Goal: Task Accomplishment & Management: Complete application form

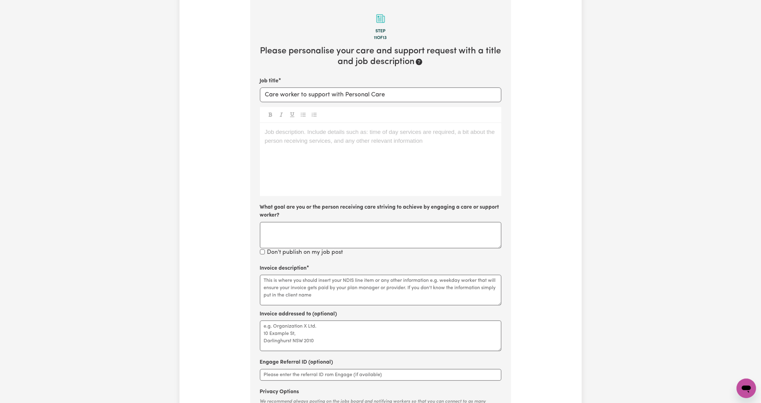
click at [315, 146] on div "Job description. Include details such as: time of day services are required, a …" at bounding box center [380, 159] width 241 height 73
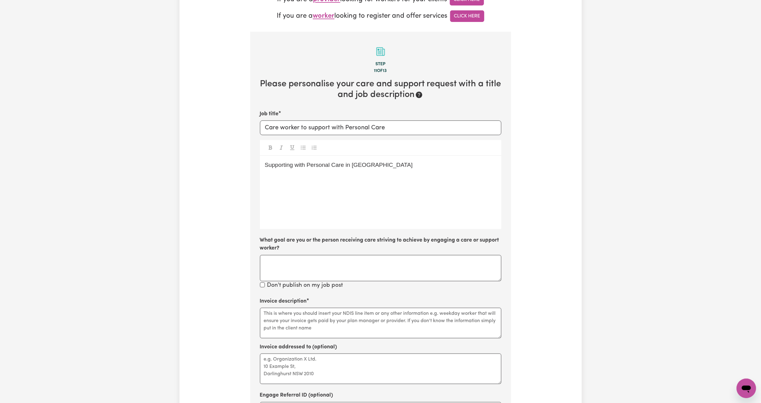
scroll to position [159, 0]
click at [401, 134] on input "Care worker to support with Personal Care" at bounding box center [380, 128] width 241 height 15
type input "Care worker to support with Personal Care in [GEOGRAPHIC_DATA]"
click at [287, 176] on div "Supporting with Personal Care in [GEOGRAPHIC_DATA]" at bounding box center [380, 192] width 241 height 73
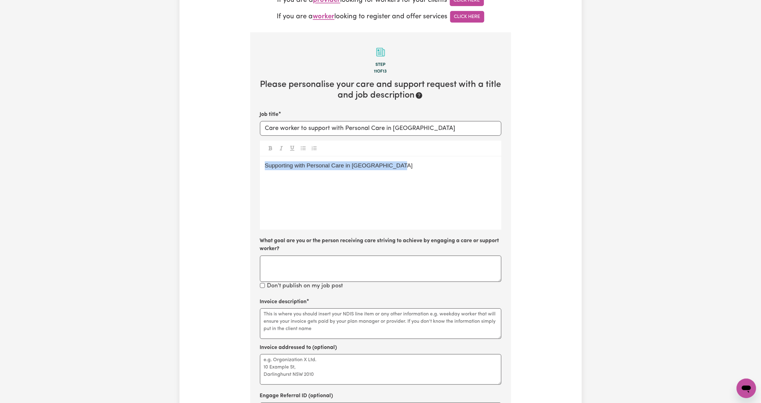
drag, startPoint x: 394, startPoint y: 169, endPoint x: 255, endPoint y: 173, distance: 139.0
click at [255, 173] on section "Step 11 of 13 Please personalise your care and support request with a title and…" at bounding box center [380, 256] width 261 height 449
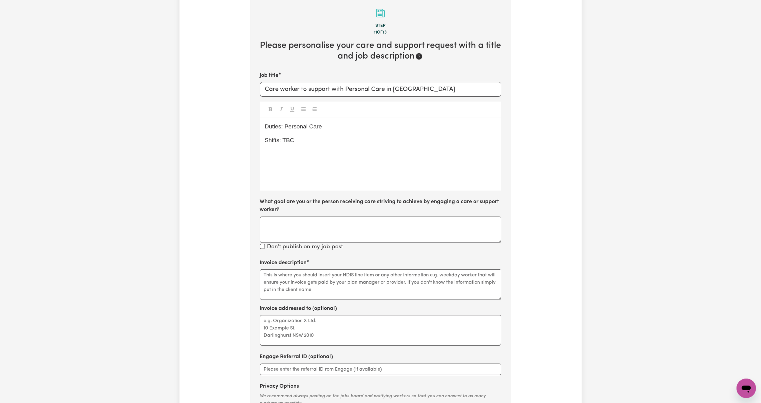
scroll to position [251, 0]
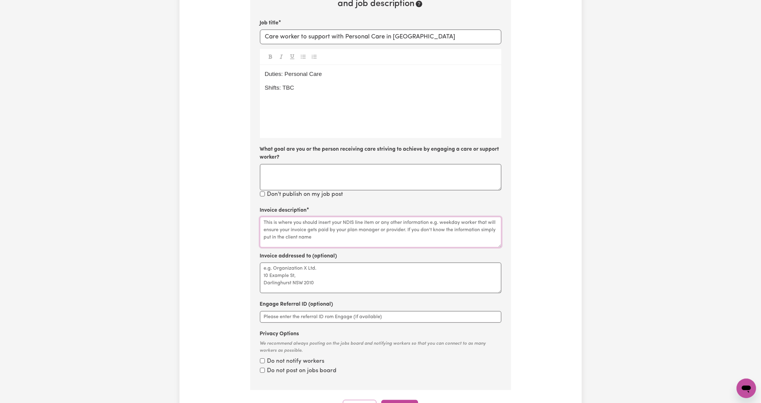
click at [299, 236] on textarea "Invoice description" at bounding box center [380, 232] width 241 height 30
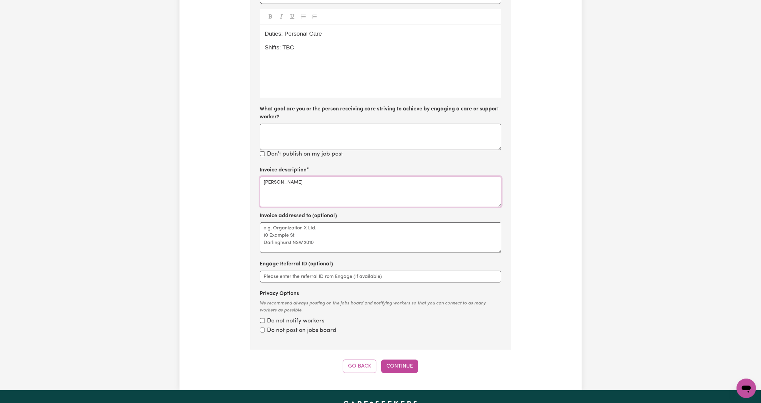
type textarea "[PERSON_NAME]"
click at [274, 317] on div "Privacy Options We recommend always posting on the jobs board and notifying wor…" at bounding box center [380, 312] width 241 height 45
click at [265, 323] on div "Do not notify workers" at bounding box center [380, 321] width 241 height 9
click at [263, 321] on input "Privacy Options" at bounding box center [262, 320] width 5 height 5
checkbox input "true"
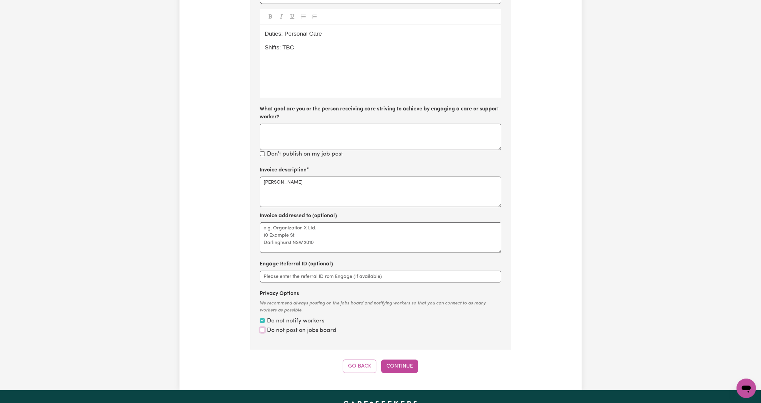
click at [262, 332] on input "Privacy Options" at bounding box center [262, 329] width 5 height 5
checkbox input "true"
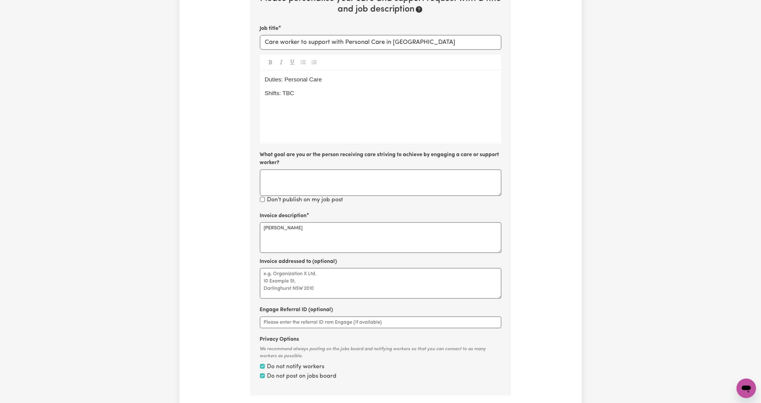
click at [280, 123] on div "Duties: Personal Care Shifts: TBC" at bounding box center [380, 106] width 241 height 73
click at [312, 94] on p "Shifts: TBC" at bounding box center [381, 93] width 232 height 9
click at [304, 92] on p "Shifts: TBC" at bounding box center [381, 93] width 232 height 9
click at [266, 80] on span "Duties: Personal Care" at bounding box center [293, 79] width 57 height 6
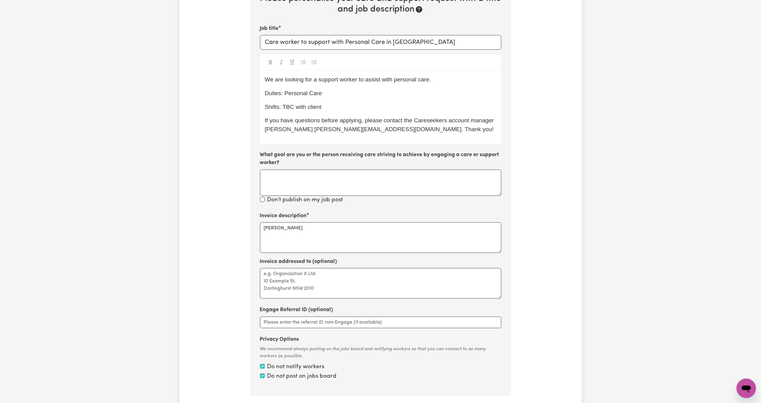
click at [388, 83] on span "We are looking for a support worker to assist with personal care." at bounding box center [348, 79] width 166 height 6
click at [385, 81] on span "We are looking for a support worker to assist with personal care." at bounding box center [348, 79] width 166 height 6
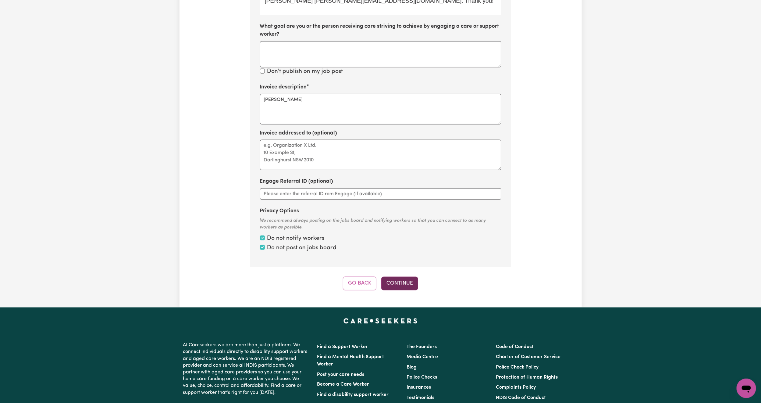
click at [406, 276] on button "Continue" at bounding box center [399, 282] width 37 height 13
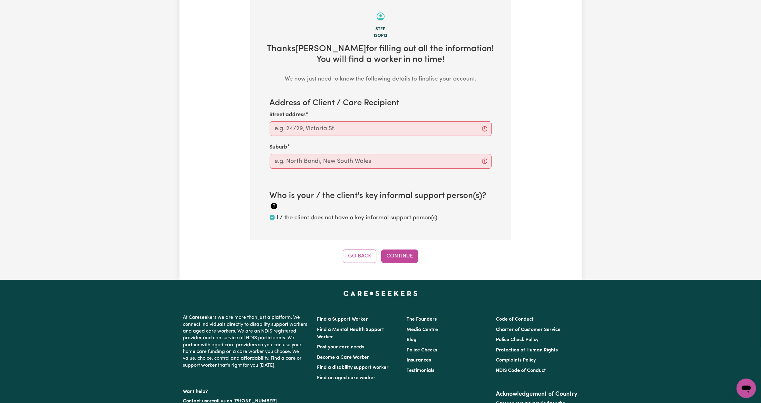
scroll to position [193, 0]
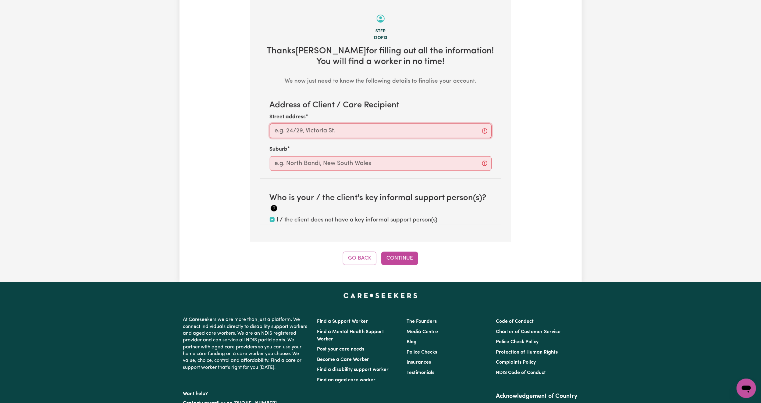
click at [350, 134] on input "Street address" at bounding box center [381, 130] width 222 height 15
click at [317, 126] on input "Street address" at bounding box center [381, 130] width 222 height 15
paste input "[STREET_ADDRESS][PERSON_NAME]"
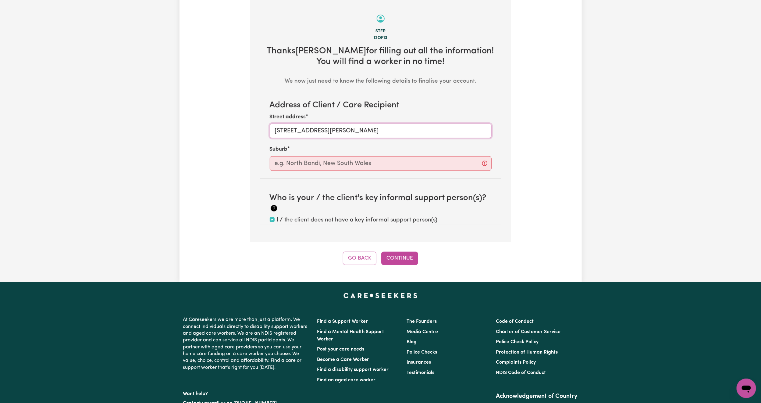
type input "[STREET_ADDRESS][PERSON_NAME]"
click at [296, 169] on input "text" at bounding box center [381, 163] width 222 height 15
paste input "Shell Cove"
type input "Shell Cove"
type input "[GEOGRAPHIC_DATA], [GEOGRAPHIC_DATA], 2529"
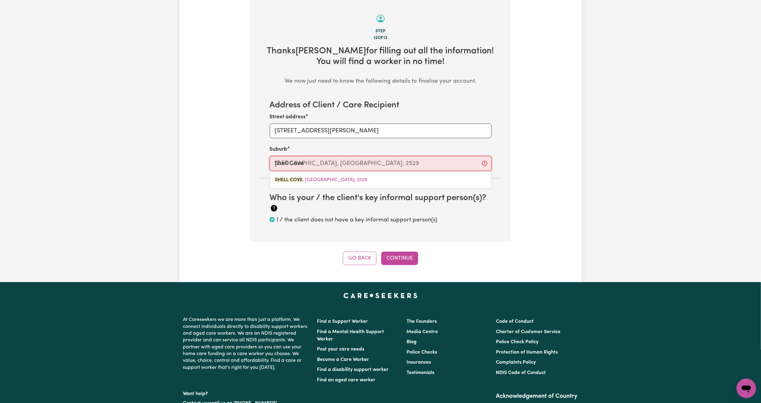
click at [310, 182] on span "[GEOGRAPHIC_DATA] , [GEOGRAPHIC_DATA], 2529" at bounding box center [321, 179] width 92 height 5
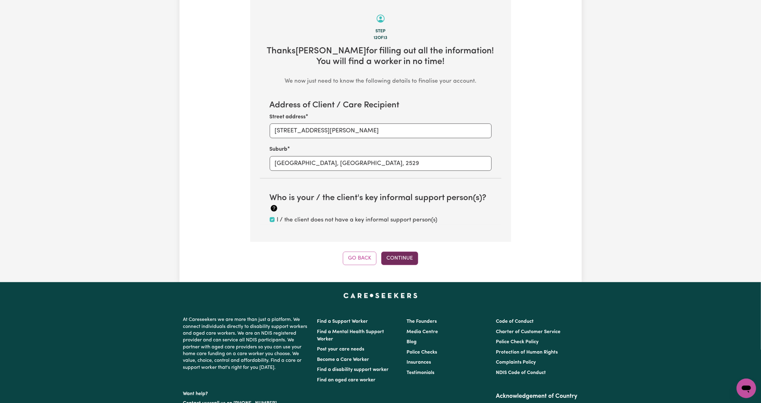
click at [394, 258] on button "Continue" at bounding box center [399, 257] width 37 height 13
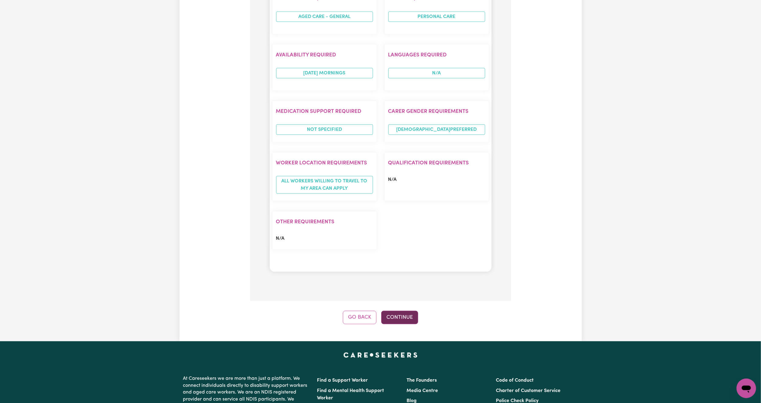
click at [401, 316] on button "Continue" at bounding box center [399, 317] width 37 height 13
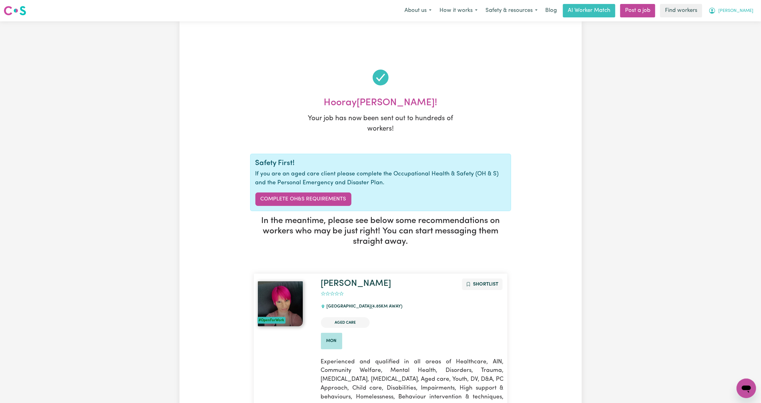
click at [752, 14] on span "[PERSON_NAME]" at bounding box center [735, 11] width 35 height 7
click at [738, 22] on link "My Dashboard" at bounding box center [733, 24] width 48 height 12
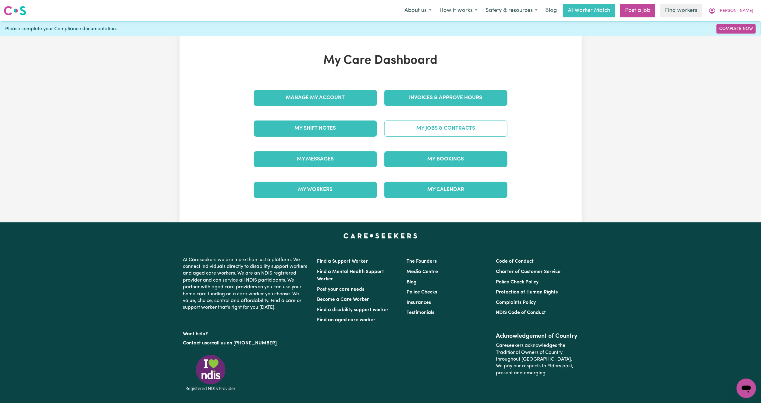
click at [446, 130] on link "My Jobs & Contracts" at bounding box center [445, 128] width 123 height 16
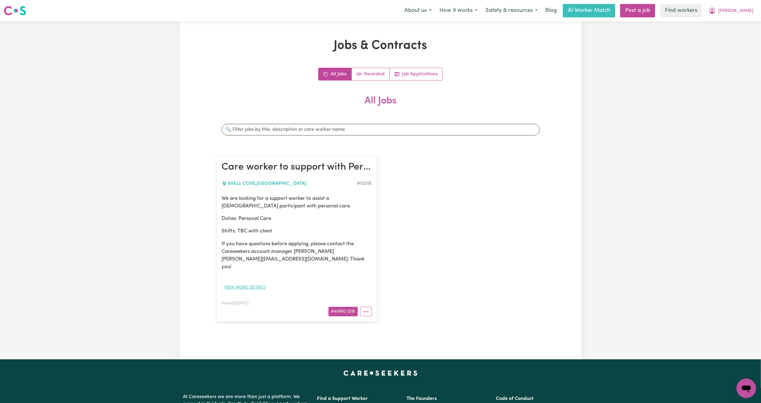
click at [260, 283] on button "View more details" at bounding box center [245, 287] width 47 height 9
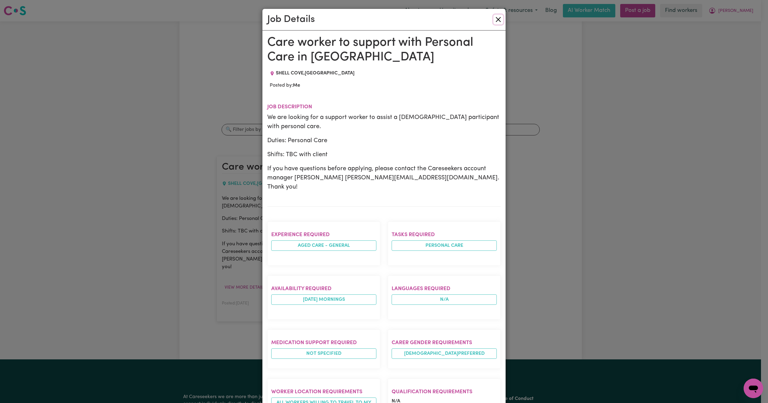
click at [497, 21] on button "Close" at bounding box center [498, 20] width 10 height 10
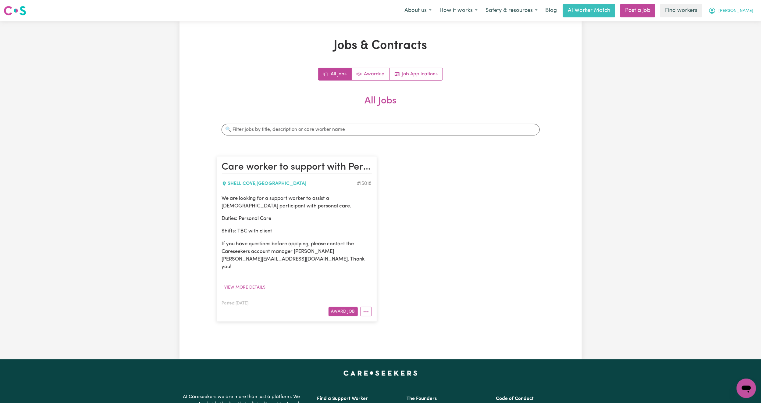
drag, startPoint x: 743, startPoint y: 9, endPoint x: 745, endPoint y: 13, distance: 4.6
click at [743, 9] on span "[PERSON_NAME]" at bounding box center [735, 11] width 35 height 7
drag, startPoint x: 729, startPoint y: 43, endPoint x: 727, endPoint y: 37, distance: 6.6
click at [727, 37] on div "Menu About us How it works Safety & resources Blog AI Worker Match Post a job F…" at bounding box center [380, 301] width 761 height 602
click at [727, 37] on div "Jobs & Contracts All Jobs Awarded Job Applications All Jobs Search jobs Care wo…" at bounding box center [380, 190] width 761 height 338
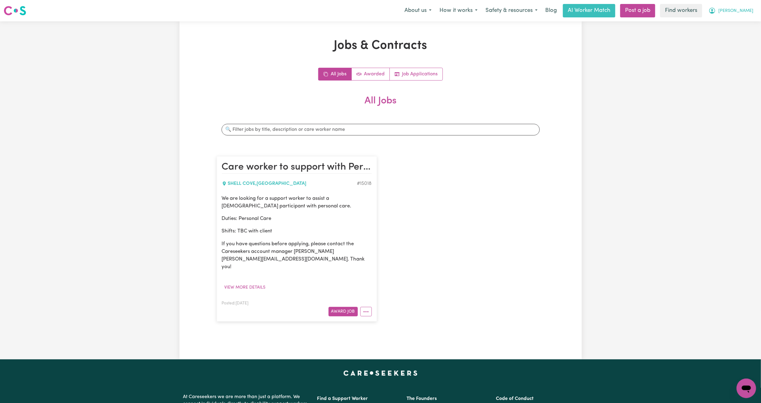
click at [747, 9] on span "[PERSON_NAME]" at bounding box center [735, 11] width 35 height 7
click at [740, 30] on link "Logout" at bounding box center [733, 35] width 48 height 12
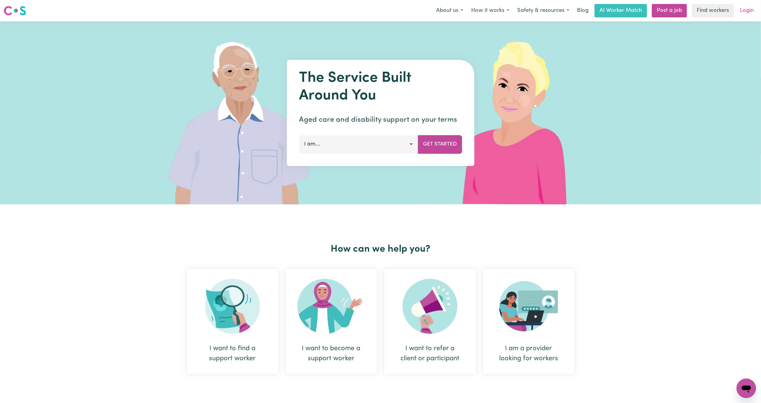
click at [746, 10] on link "Login" at bounding box center [746, 10] width 21 height 13
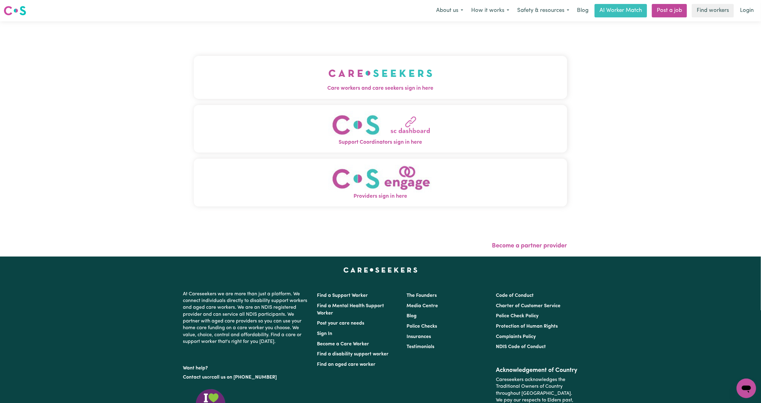
click at [265, 59] on button "Care workers and care seekers sign in here" at bounding box center [380, 77] width 373 height 43
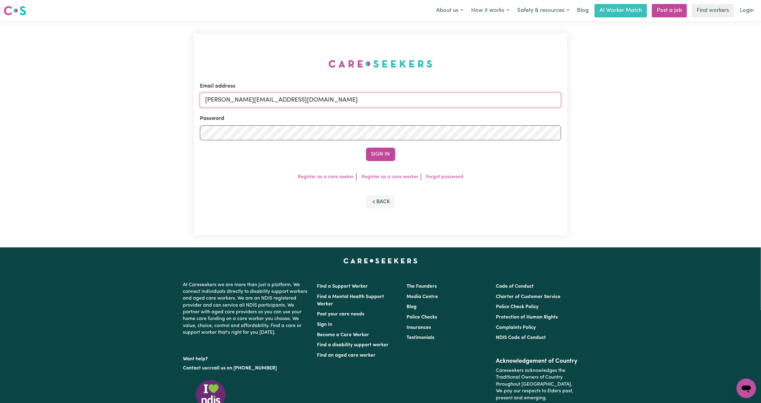
click at [258, 98] on input "[PERSON_NAME][EMAIL_ADDRESS][DOMAIN_NAME]" at bounding box center [380, 100] width 361 height 15
drag, startPoint x: 238, startPoint y: 100, endPoint x: 478, endPoint y: 124, distance: 241.1
click at [478, 124] on form "Email address [EMAIL_ADDRESS][PERSON_NAME][DOMAIN_NAME] Password Sign In" at bounding box center [380, 121] width 361 height 79
type input "superuser~[EMAIL_ADDRESS][DOMAIN_NAME]"
click at [366, 148] on button "Sign In" at bounding box center [380, 154] width 29 height 13
